Goal: Information Seeking & Learning: Learn about a topic

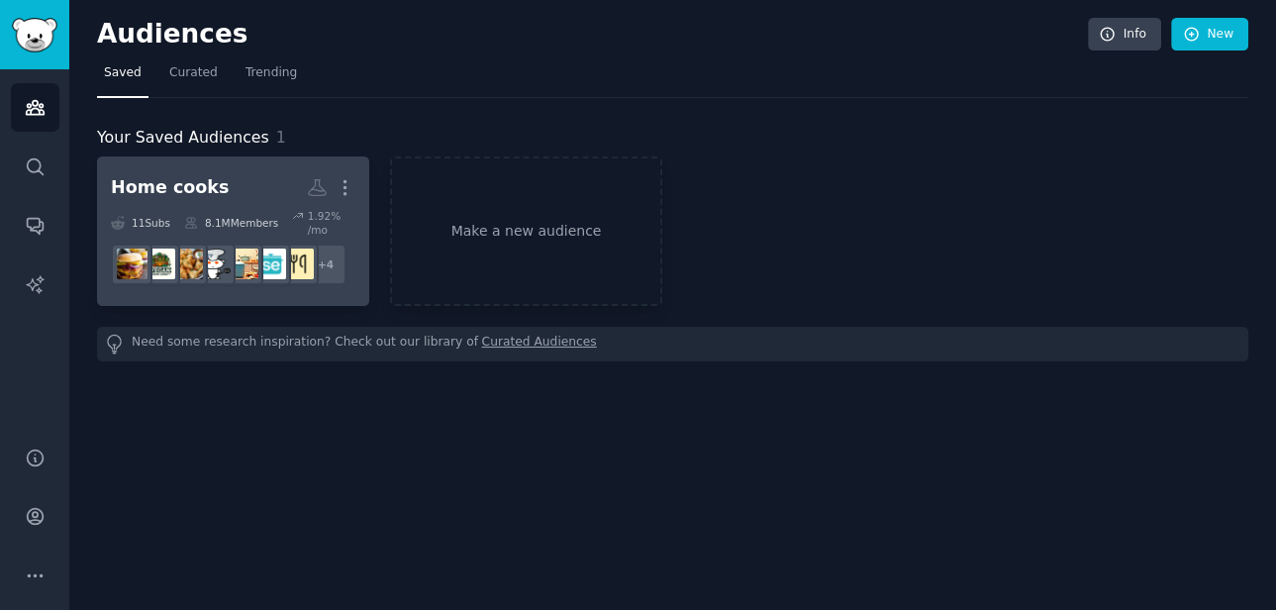
click at [236, 184] on h2 "Home cooks More" at bounding box center [233, 187] width 245 height 35
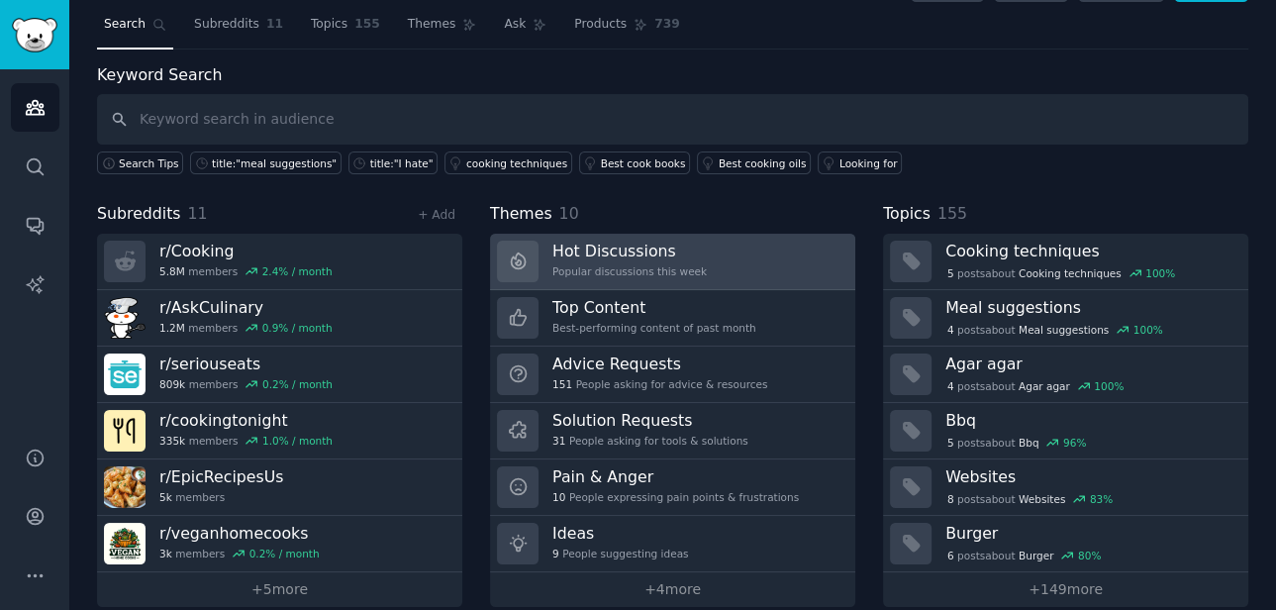
scroll to position [59, 0]
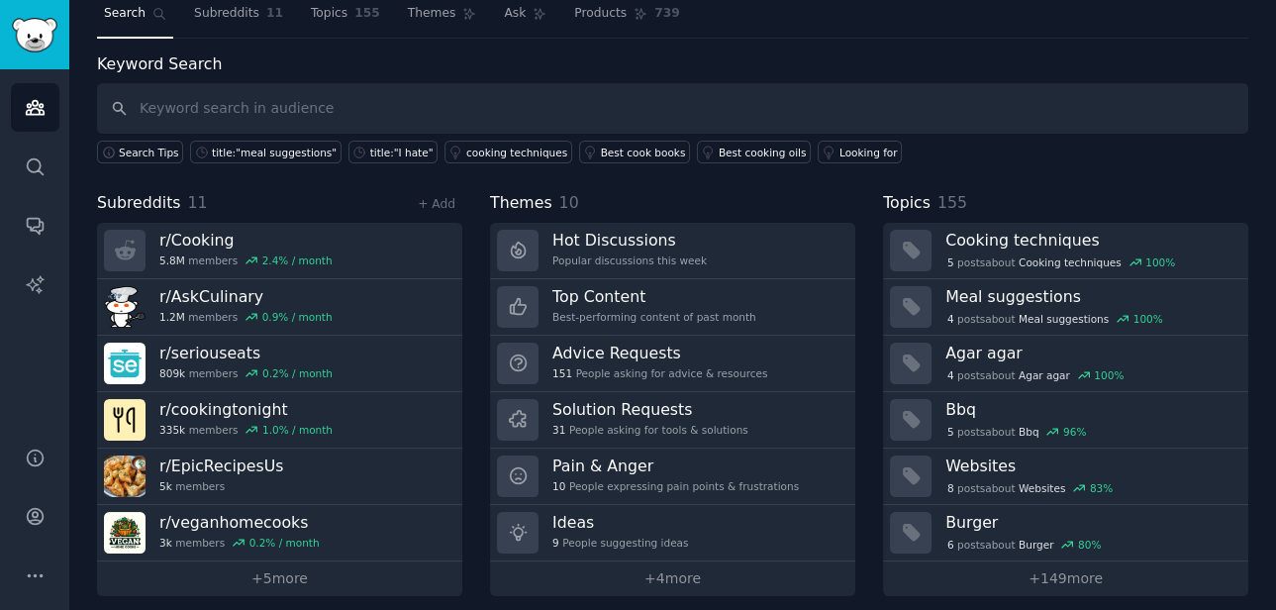
click at [905, 202] on span "Topics" at bounding box center [907, 203] width 48 height 25
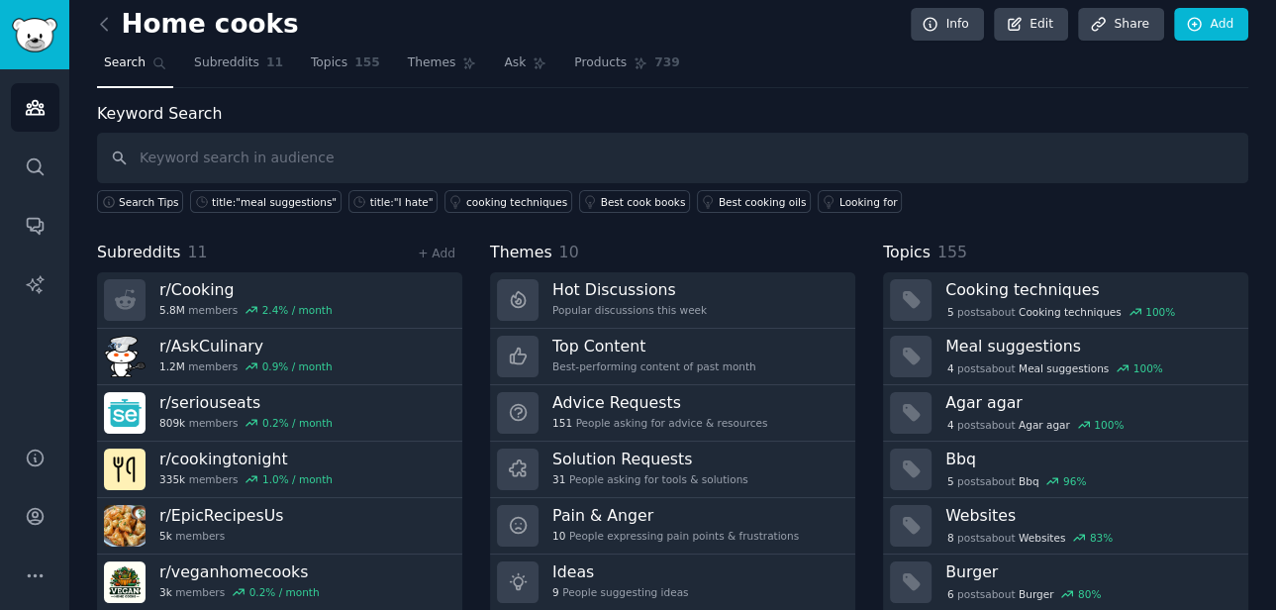
scroll to position [0, 0]
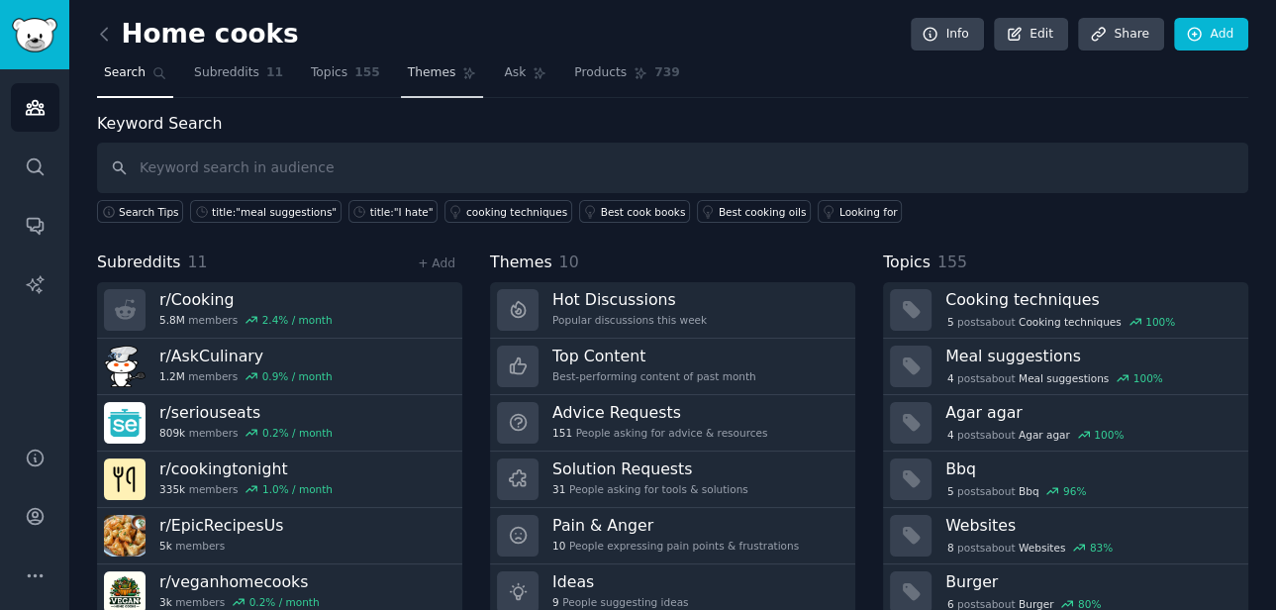
click at [421, 66] on span "Themes" at bounding box center [432, 73] width 49 height 18
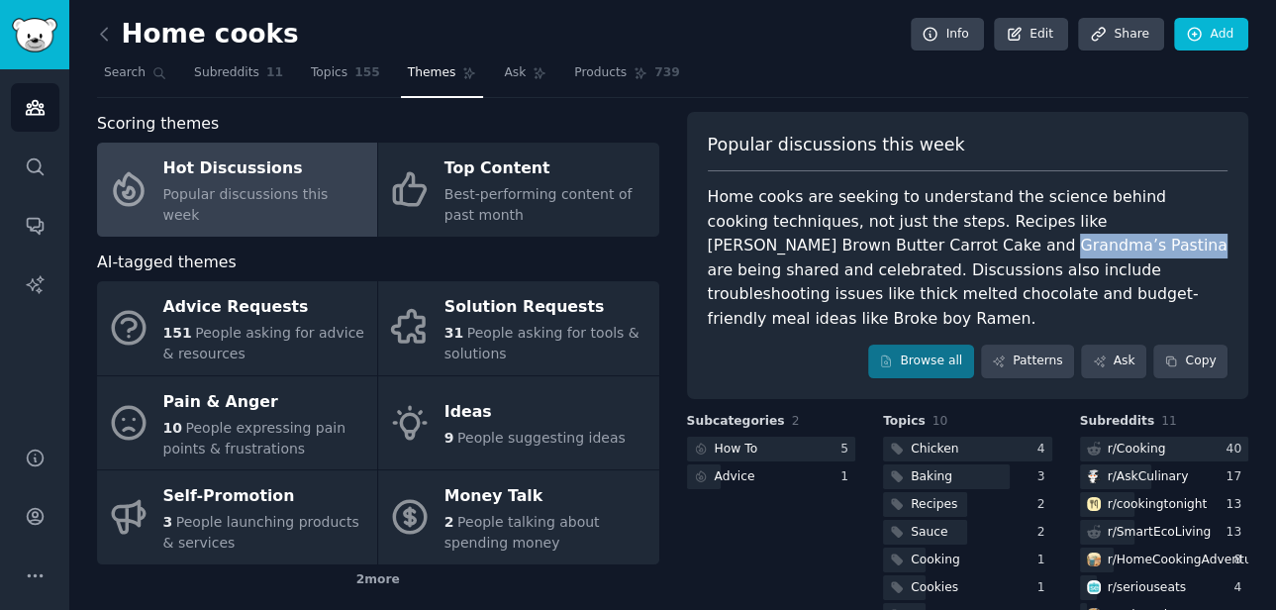
drag, startPoint x: 957, startPoint y: 247, endPoint x: 827, endPoint y: 247, distance: 129.7
click at [827, 247] on div "Home cooks are seeking to understand the science behind cooking techniques, not…" at bounding box center [968, 258] width 521 height 146
click at [845, 249] on div "Home cooks are seeking to understand the science behind cooking techniques, not…" at bounding box center [968, 258] width 521 height 146
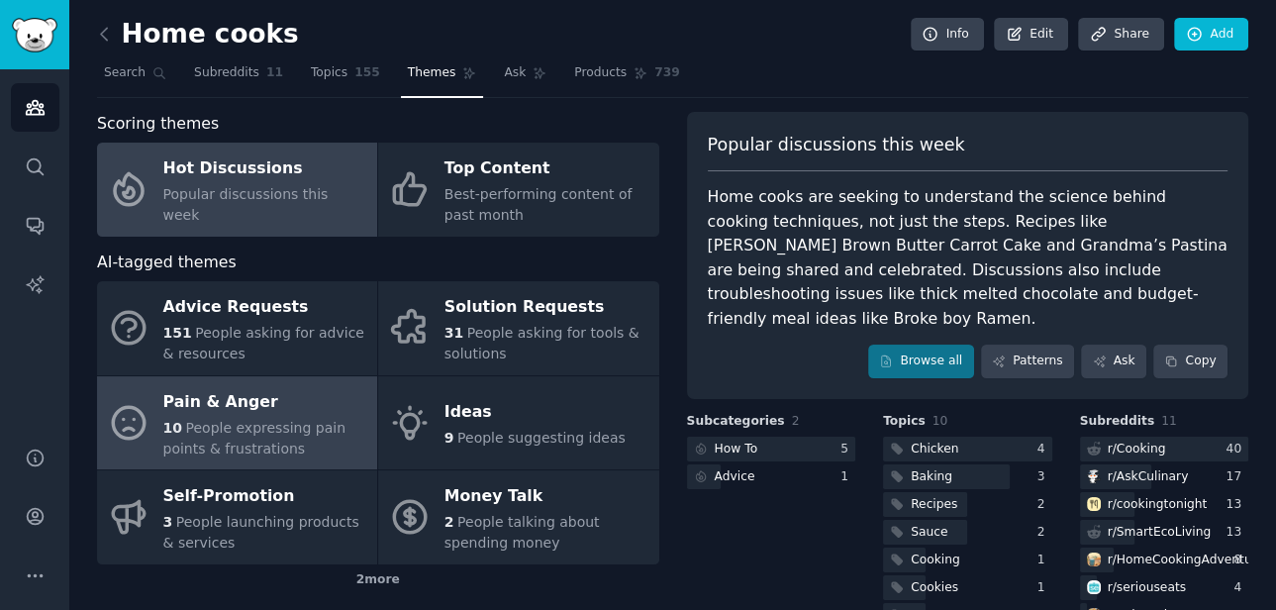
click at [231, 405] on div "Pain & Anger" at bounding box center [265, 402] width 204 height 32
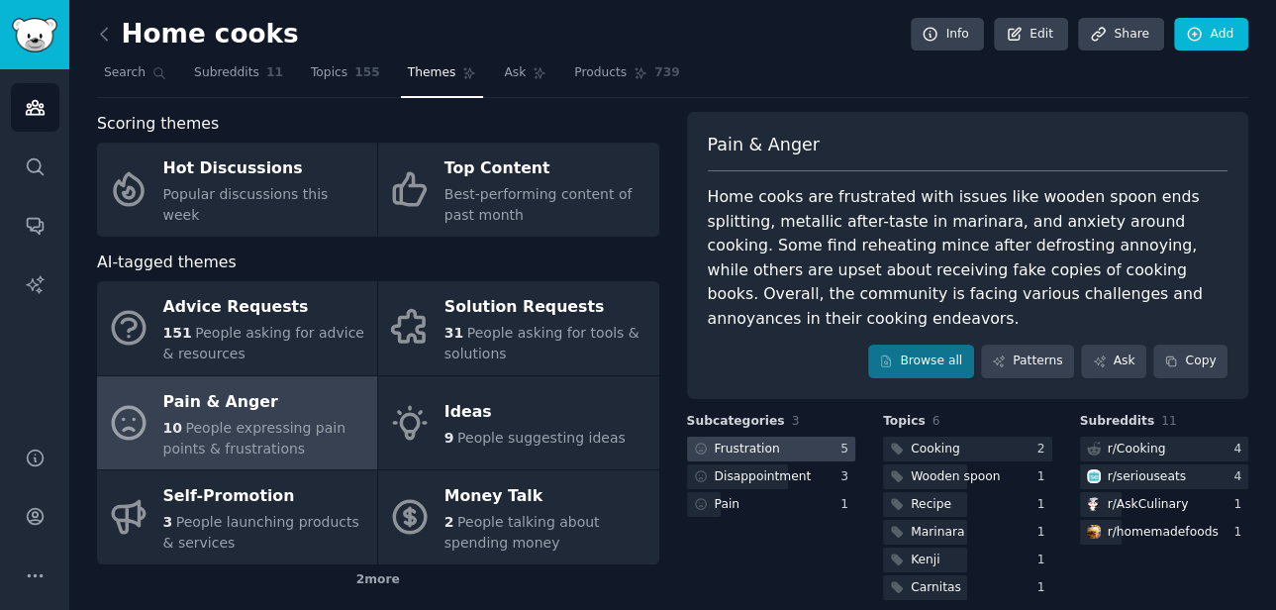
click at [737, 441] on div "Frustration" at bounding box center [747, 450] width 65 height 18
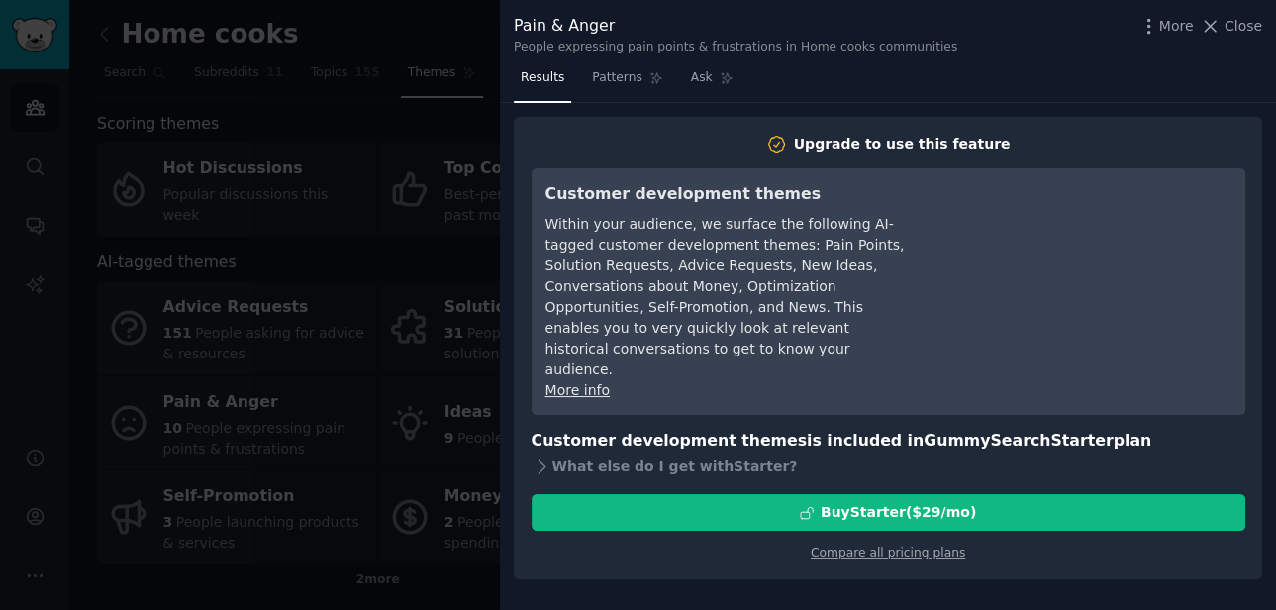
click at [496, 581] on div at bounding box center [638, 305] width 1276 height 610
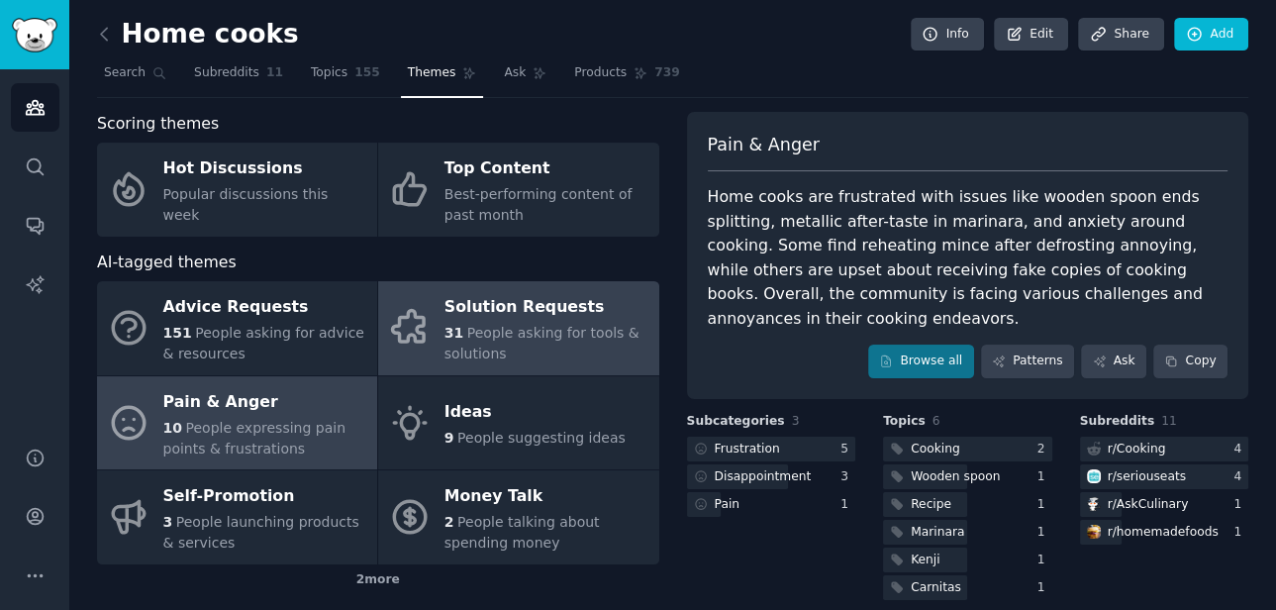
click at [530, 317] on div "Solution Requests" at bounding box center [547, 308] width 204 height 32
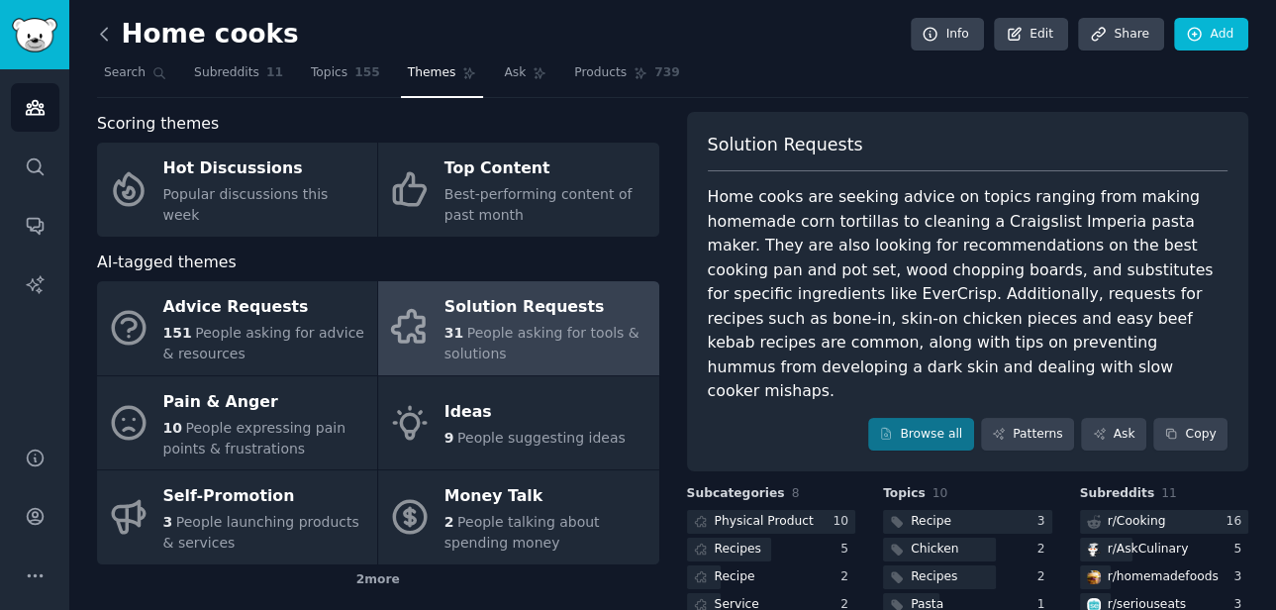
click at [103, 37] on icon at bounding box center [104, 34] width 6 height 12
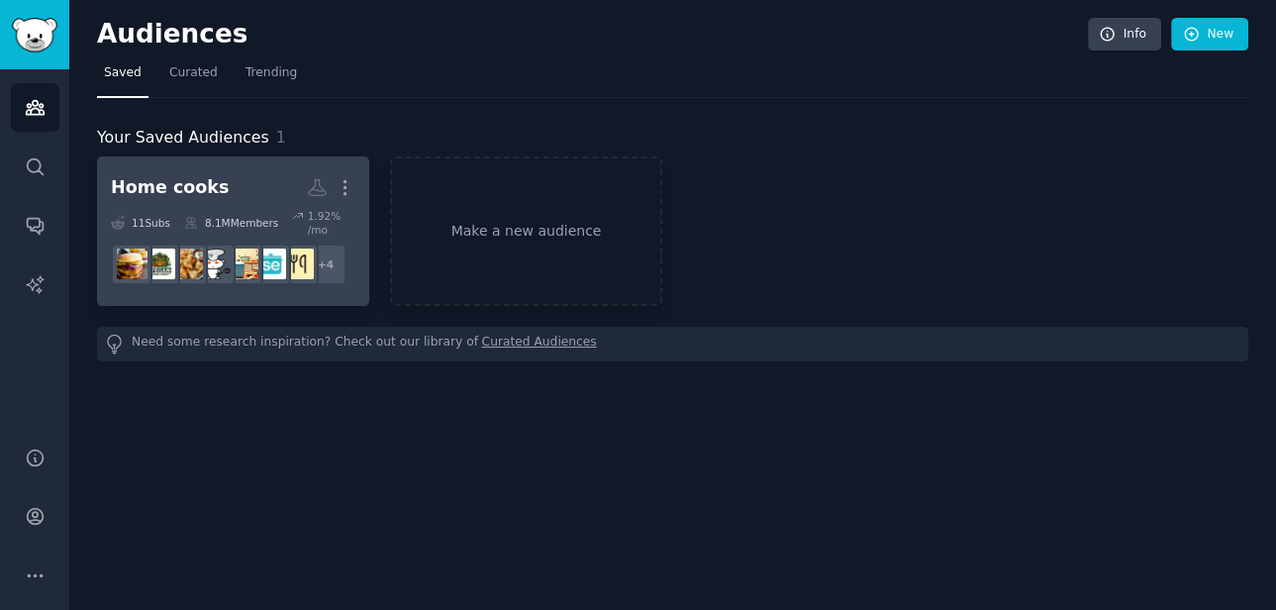
click at [253, 180] on h2 "Home cooks More" at bounding box center [233, 187] width 245 height 35
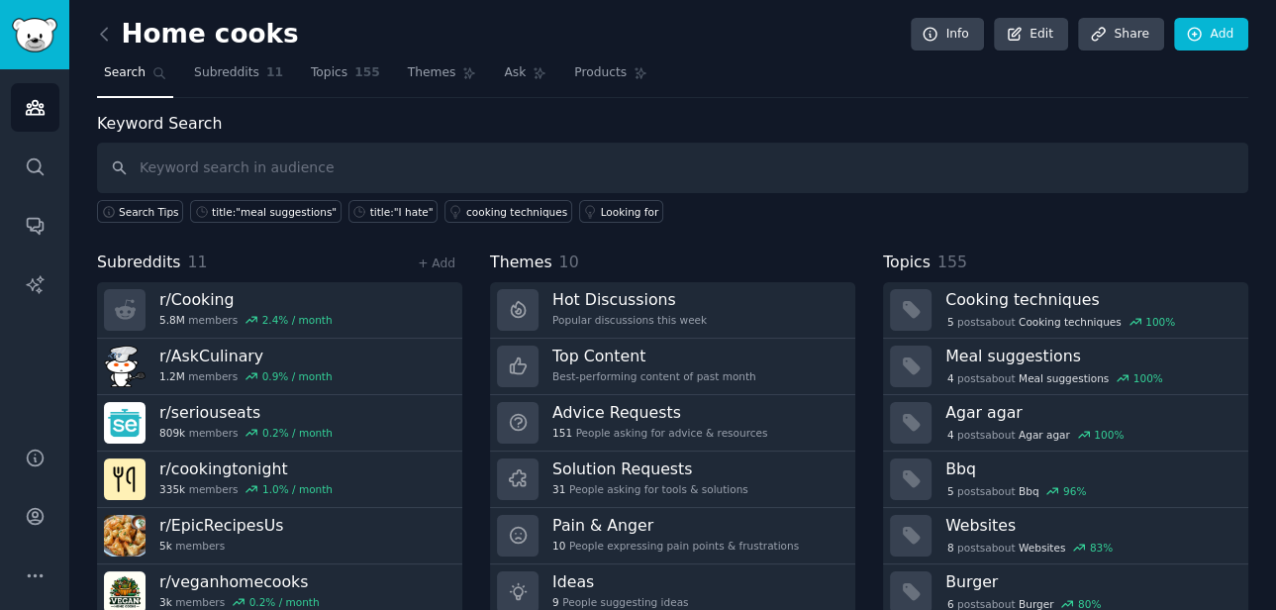
click at [253, 168] on input "text" at bounding box center [673, 168] width 1152 height 51
type input "app"
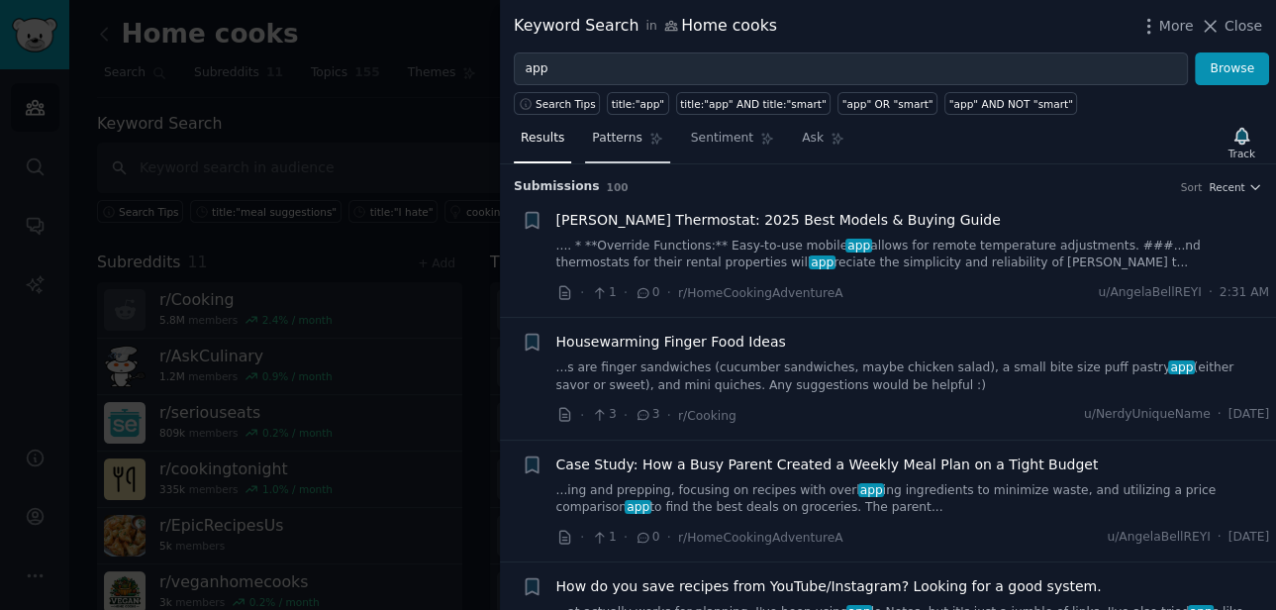
click at [600, 138] on span "Patterns" at bounding box center [617, 139] width 50 height 18
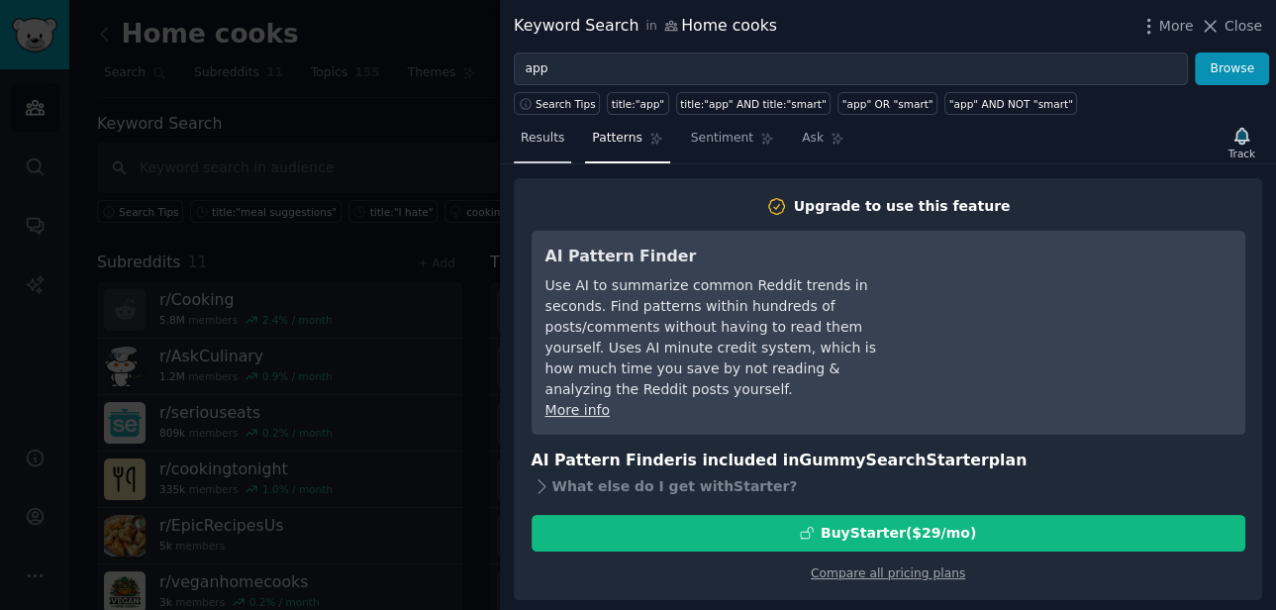
click at [546, 142] on span "Results" at bounding box center [543, 139] width 44 height 18
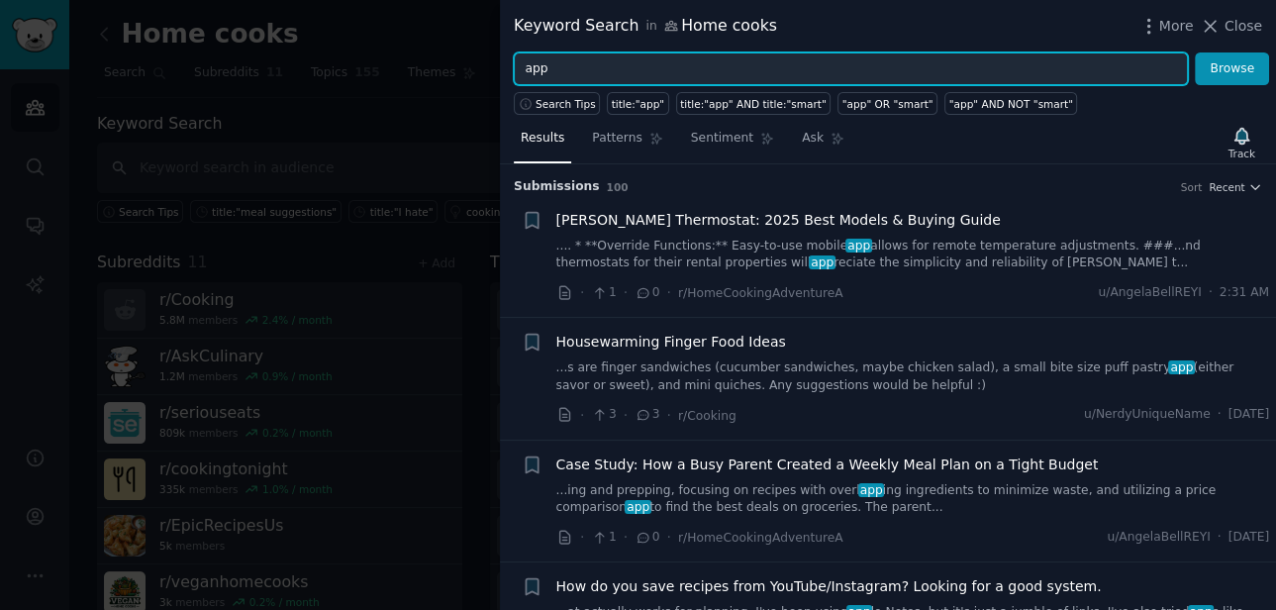
click at [569, 67] on input "app" at bounding box center [851, 69] width 674 height 34
drag, startPoint x: 569, startPoint y: 67, endPoint x: 528, endPoint y: 70, distance: 41.7
click at [527, 69] on input "app" at bounding box center [851, 69] width 674 height 34
click at [525, 66] on input "smartphone app"" at bounding box center [851, 69] width 674 height 34
click at [700, 72] on input ""smartphone app"" at bounding box center [851, 69] width 674 height 34
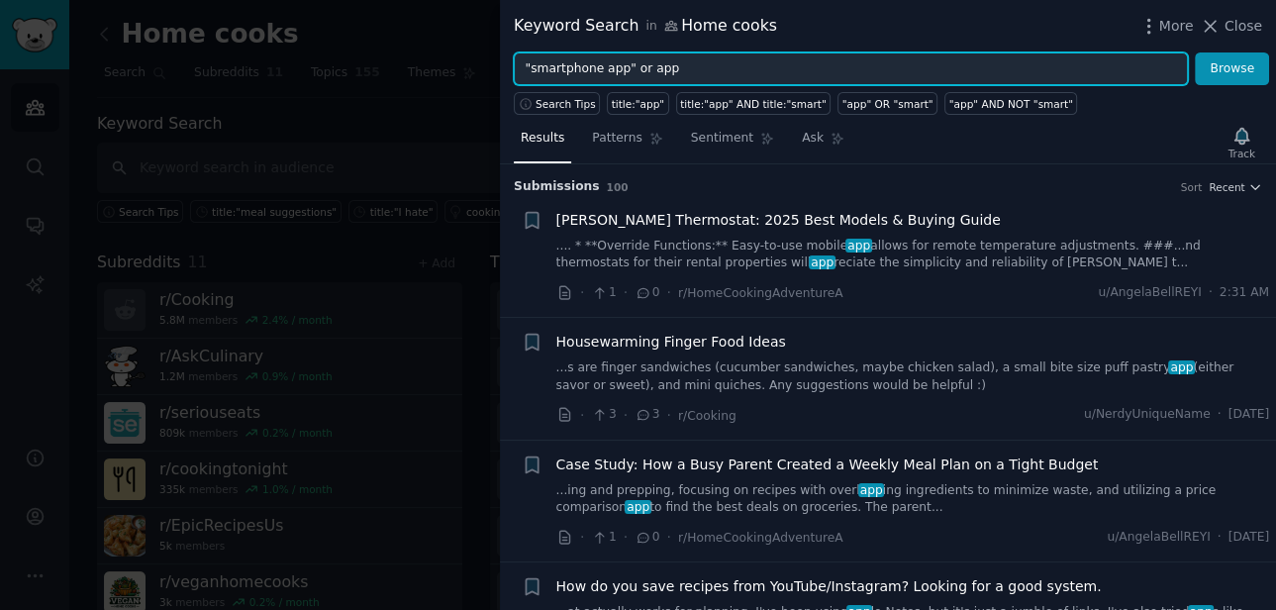
click at [1195, 52] on button "Browse" at bounding box center [1232, 69] width 74 height 34
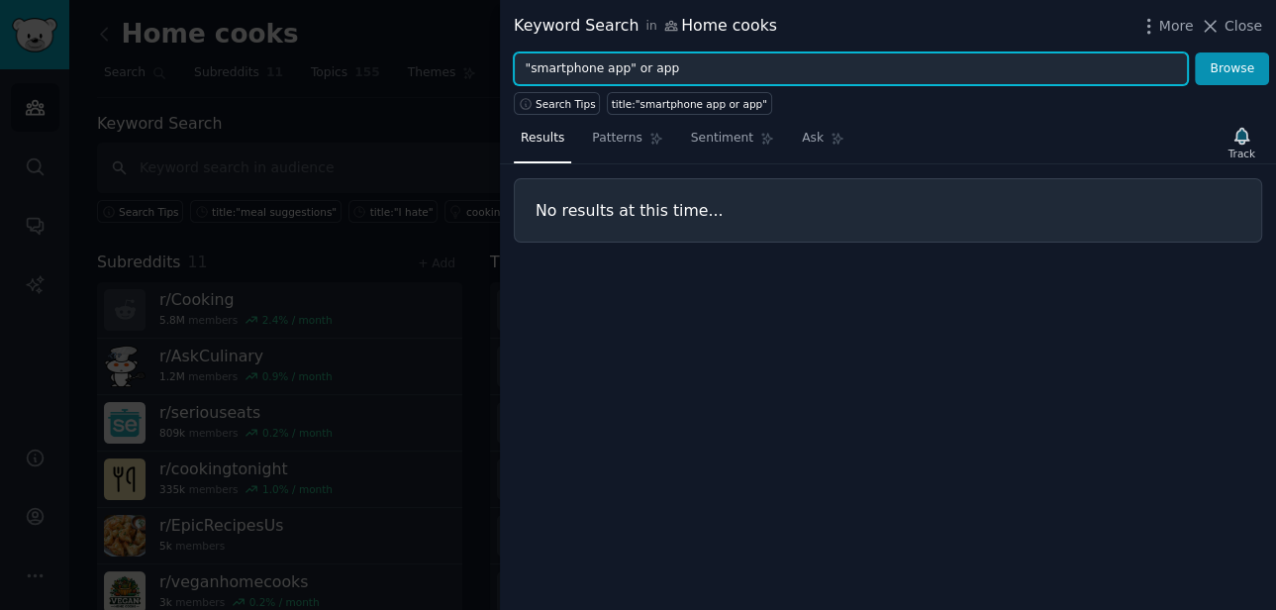
drag, startPoint x: 646, startPoint y: 68, endPoint x: 633, endPoint y: 68, distance: 12.9
click at [633, 68] on input ""smartphone app" or app" at bounding box center [851, 69] width 674 height 34
click at [696, 60] on input ""smartphone app" OR "app" at bounding box center [851, 69] width 674 height 34
click at [1195, 52] on button "Browse" at bounding box center [1232, 69] width 74 height 34
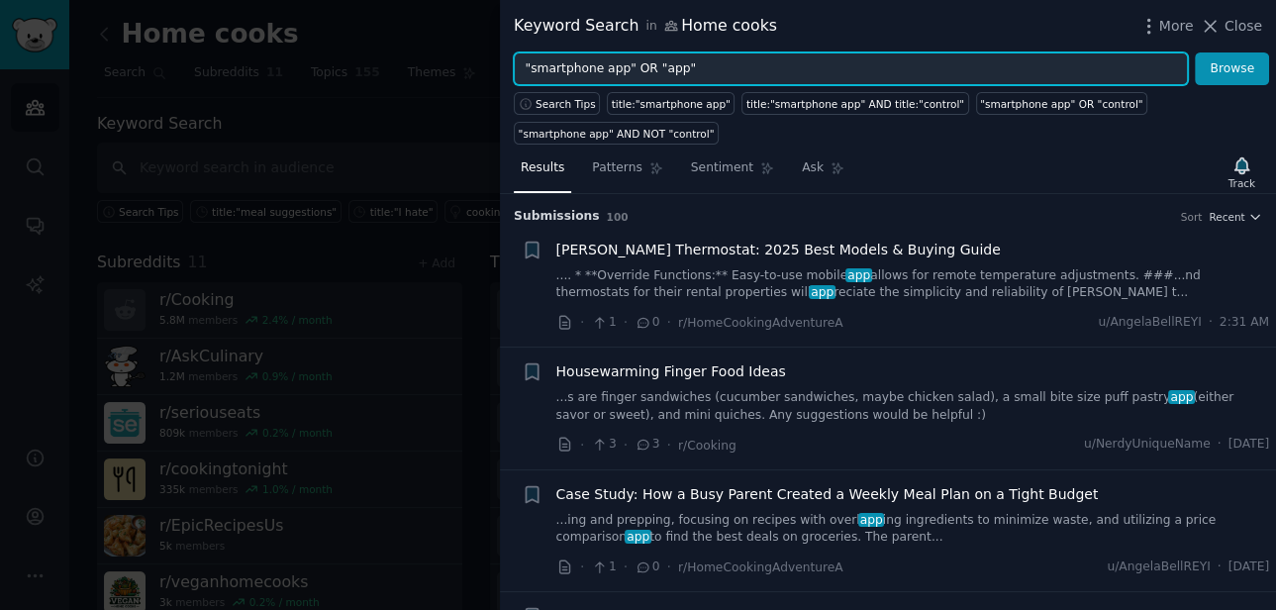
click at [595, 67] on input ""smartphone app" OR "app"" at bounding box center [851, 69] width 674 height 34
drag, startPoint x: 595, startPoint y: 67, endPoint x: 569, endPoint y: 69, distance: 25.8
click at [569, 69] on input ""smartphone app" OR "app"" at bounding box center [851, 69] width 674 height 34
click at [673, 73] on input ""mobile app" OR "app"" at bounding box center [851, 69] width 674 height 34
drag, startPoint x: 675, startPoint y: 67, endPoint x: 626, endPoint y: 69, distance: 49.6
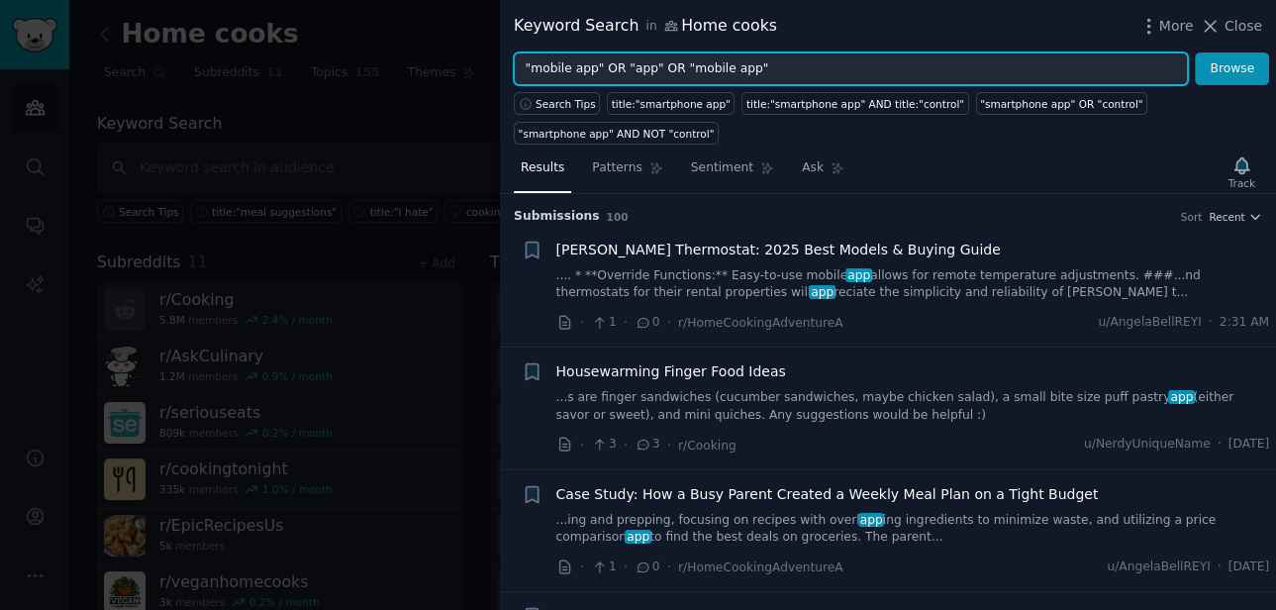
click at [626, 69] on input ""mobile app" OR "app" OR "mobile app"" at bounding box center [851, 69] width 674 height 34
click at [783, 58] on input ""mobile app" OR "mobile app"" at bounding box center [851, 69] width 674 height 34
click at [774, 68] on input ""mobile app" OR "mobile app"" at bounding box center [851, 69] width 674 height 34
click at [1195, 52] on button "Browse" at bounding box center [1232, 69] width 74 height 34
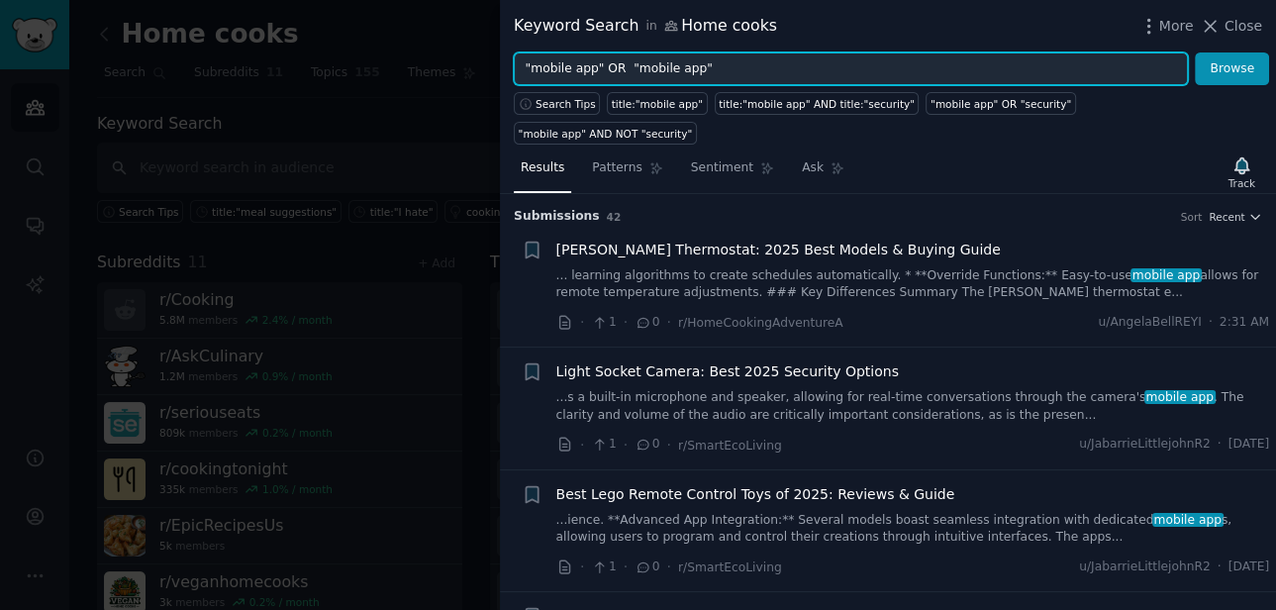
drag, startPoint x: 668, startPoint y: 68, endPoint x: 636, endPoint y: 71, distance: 32.8
click at [636, 71] on input ""mobile app" OR "mobile app"" at bounding box center [851, 69] width 674 height 34
type input ""mobile app" OR "smartphone app""
click at [1195, 52] on button "Browse" at bounding box center [1232, 69] width 74 height 34
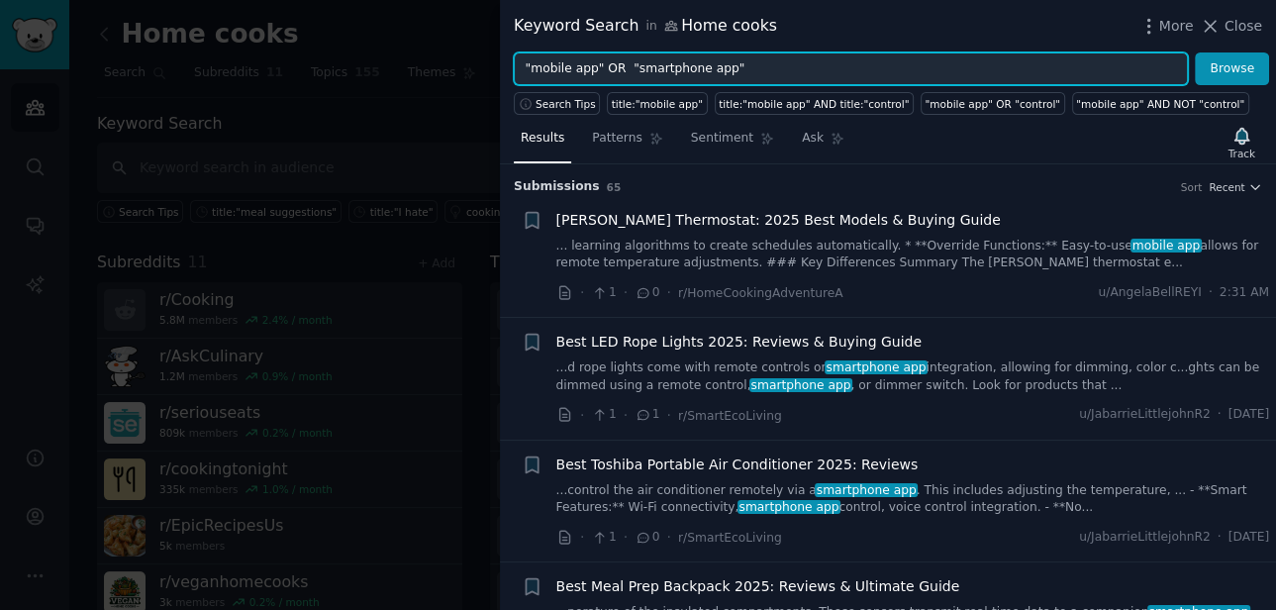
click at [757, 66] on input ""mobile app" OR "smartphone app"" at bounding box center [851, 69] width 674 height 34
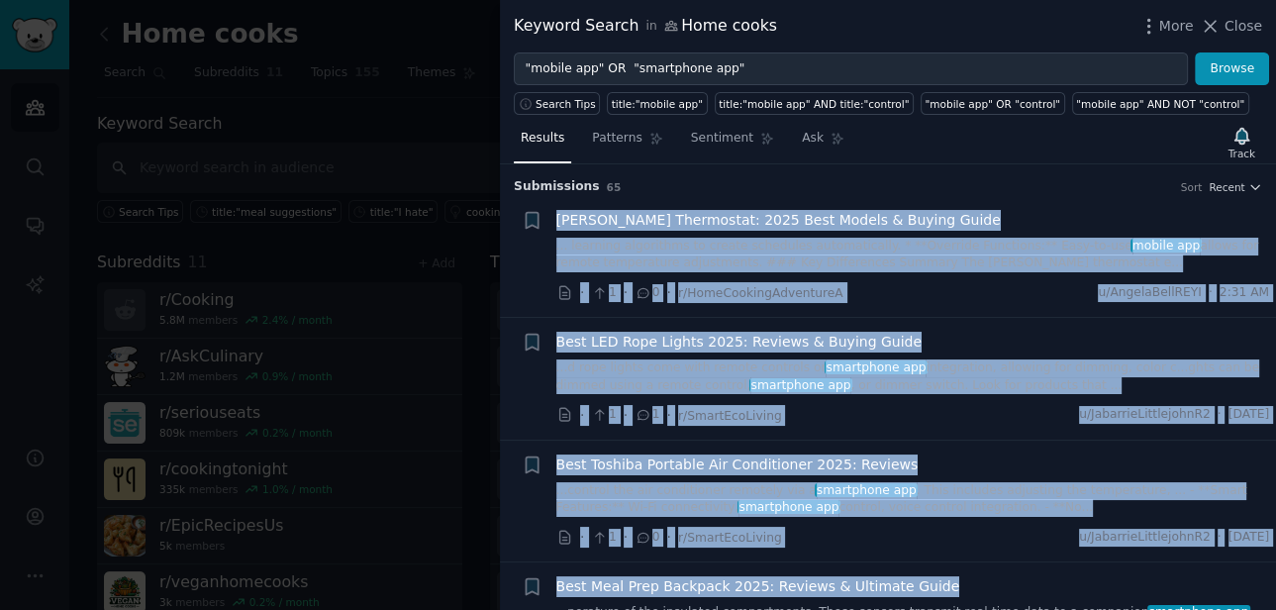
drag, startPoint x: 708, startPoint y: 200, endPoint x: 732, endPoint y: 595, distance: 395.8
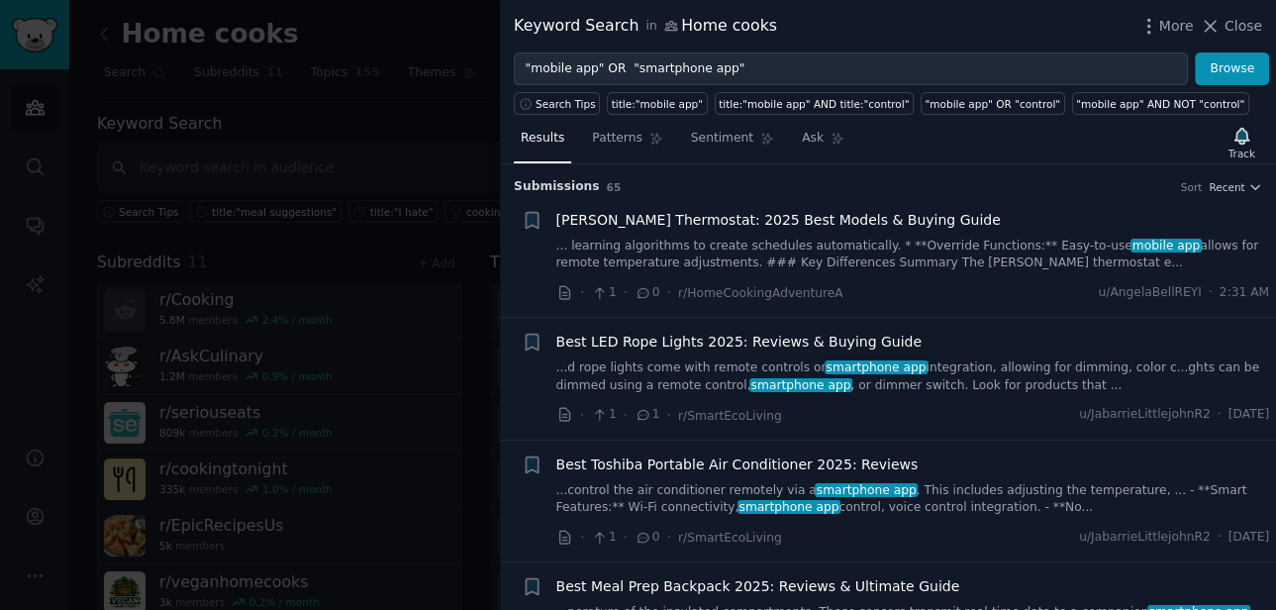
click at [962, 206] on li "+ [PERSON_NAME] Thermostat: 2025 Best Models & Buying Guide ... learning algori…" at bounding box center [888, 257] width 776 height 122
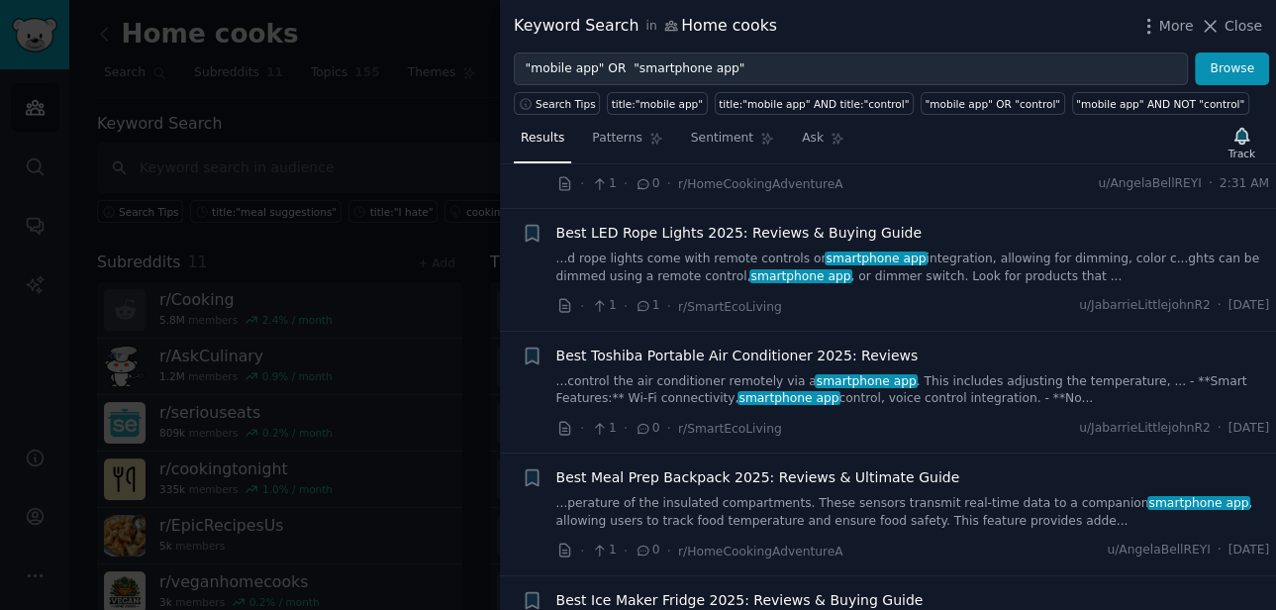
scroll to position [127, 0]
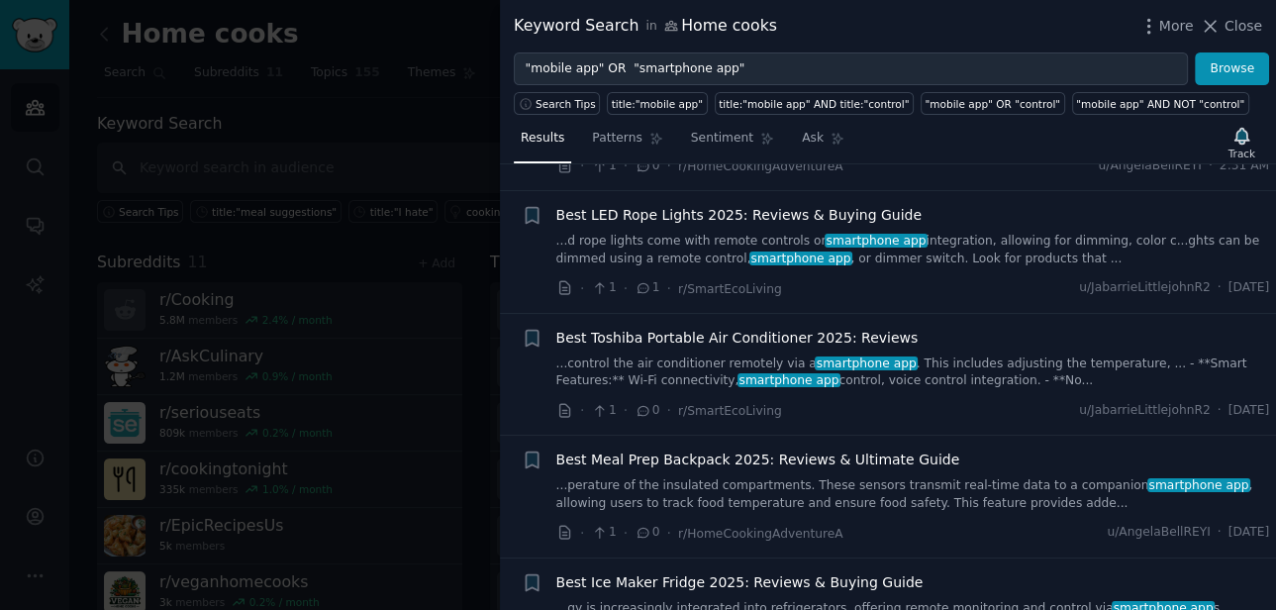
click at [831, 365] on span "smartphone app" at bounding box center [866, 363] width 103 height 14
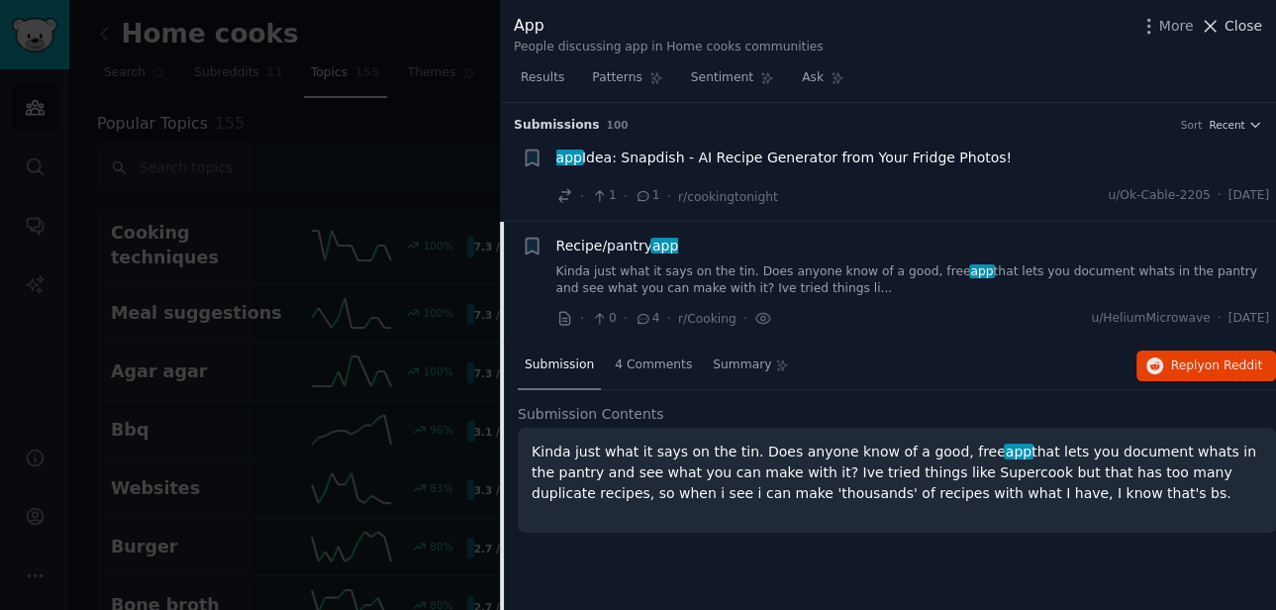
click at [1246, 27] on span "Close" at bounding box center [1244, 26] width 38 height 21
